Goal: Information Seeking & Learning: Learn about a topic

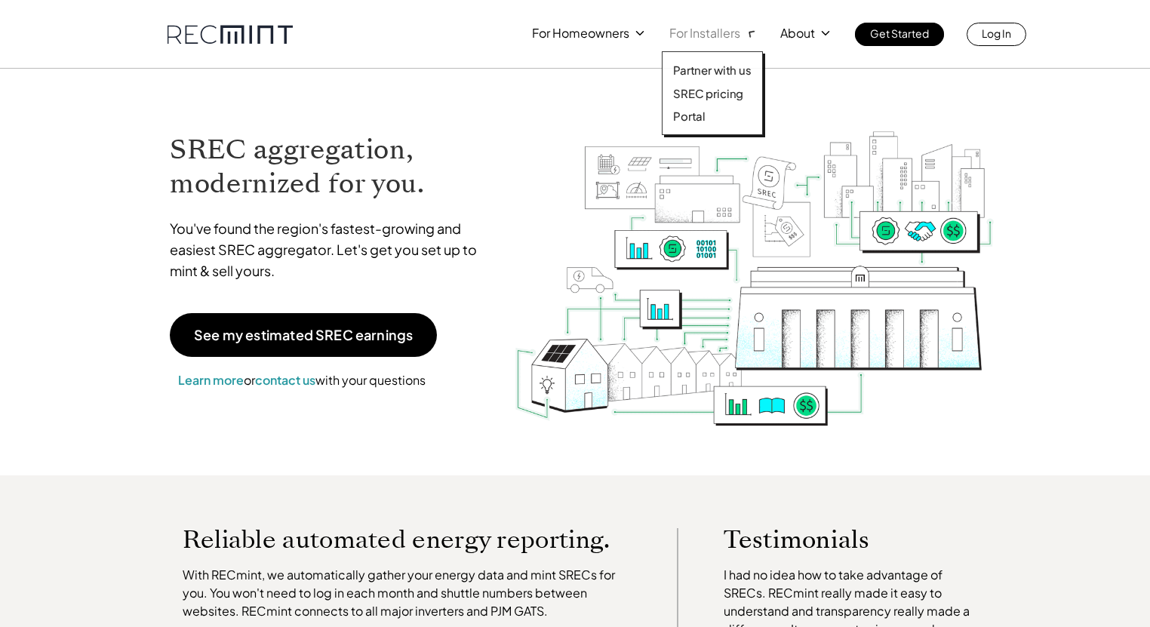
click at [705, 29] on p "For Installers" at bounding box center [704, 33] width 71 height 21
click at [694, 85] on div "Partner with us SREC pricing Portal" at bounding box center [712, 93] width 101 height 84
click at [697, 97] on p "SREC pricing" at bounding box center [708, 93] width 70 height 15
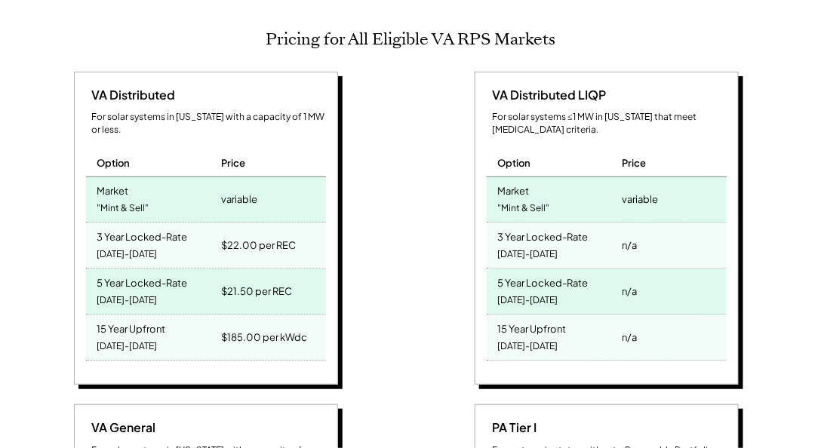
scroll to position [647, 0]
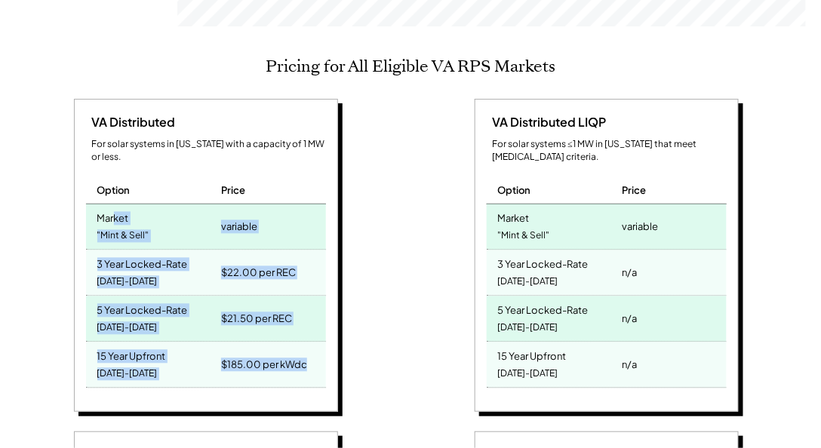
drag, startPoint x: 365, startPoint y: 370, endPoint x: 115, endPoint y: 200, distance: 302.1
click at [115, 200] on div "VA Distributed For solar systems in Virginia with a capacity of 1 MW or less. O…" at bounding box center [208, 258] width 386 height 319
click at [115, 208] on div "Market" at bounding box center [113, 216] width 32 height 17
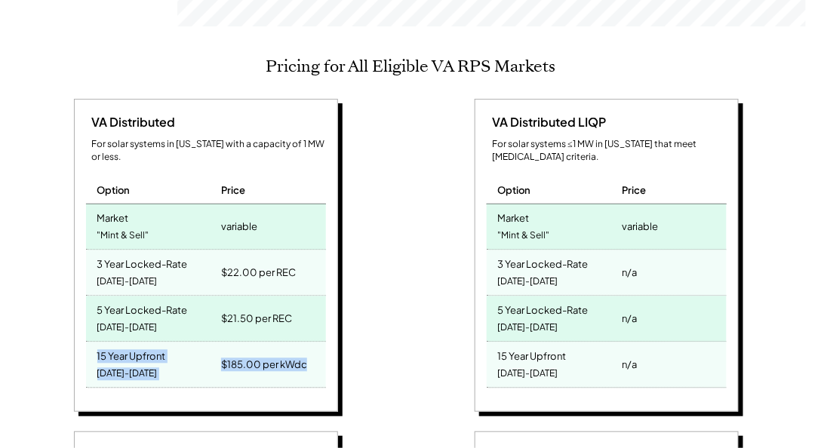
drag, startPoint x: 309, startPoint y: 342, endPoint x: 228, endPoint y: 276, distance: 104.7
click at [94, 343] on div "15 Year Upfront 2025-2039 $185.00 per kWdc" at bounding box center [206, 366] width 240 height 46
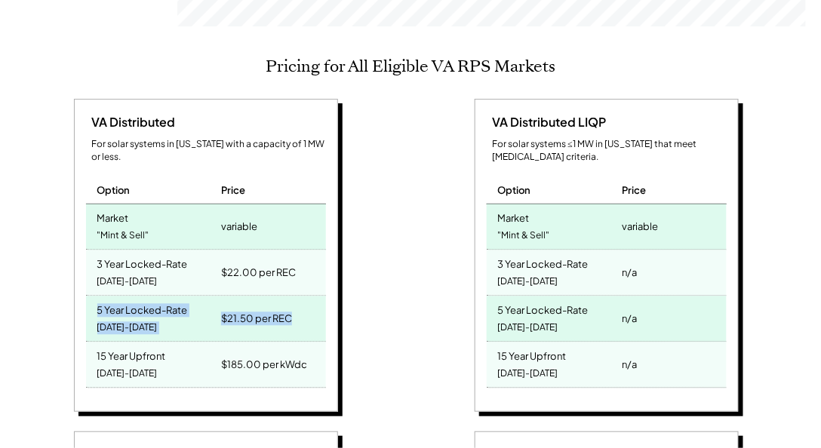
drag, startPoint x: 303, startPoint y: 300, endPoint x: 91, endPoint y: 279, distance: 213.2
click at [91, 297] on div "5 Year Locked-Rate 2025-2029 $21.50 per REC" at bounding box center [206, 320] width 240 height 46
click at [91, 297] on div "5 Year Locked-Rate 2025-2029" at bounding box center [152, 319] width 132 height 45
